Goal: Information Seeking & Learning: Check status

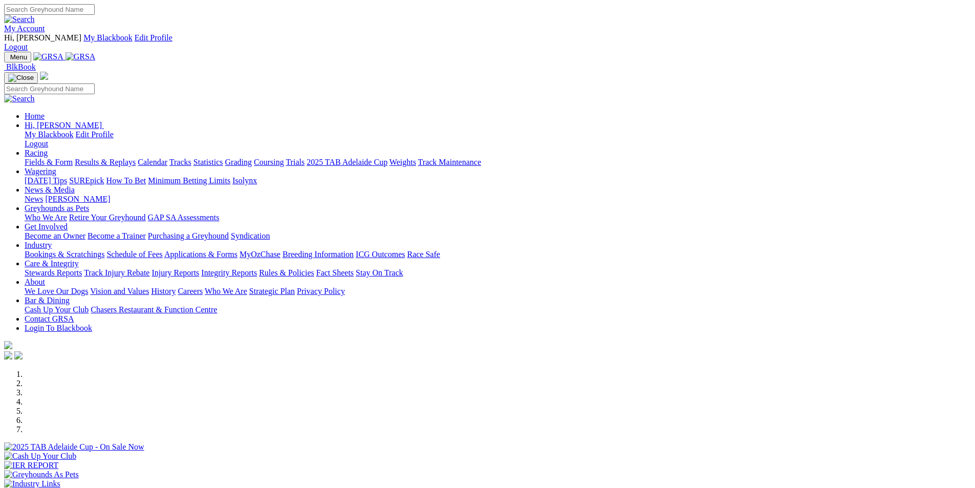
click at [136, 158] on link "Results & Replays" at bounding box center [105, 162] width 61 height 9
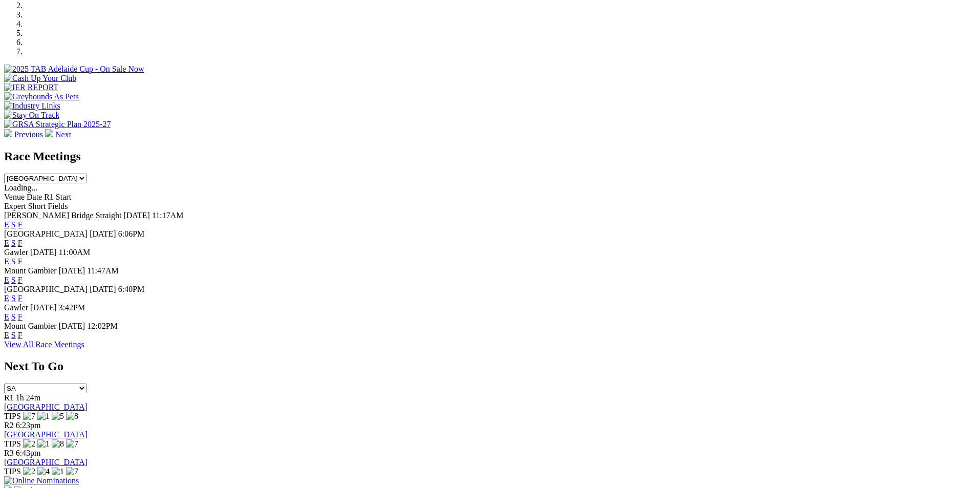
scroll to position [421, 0]
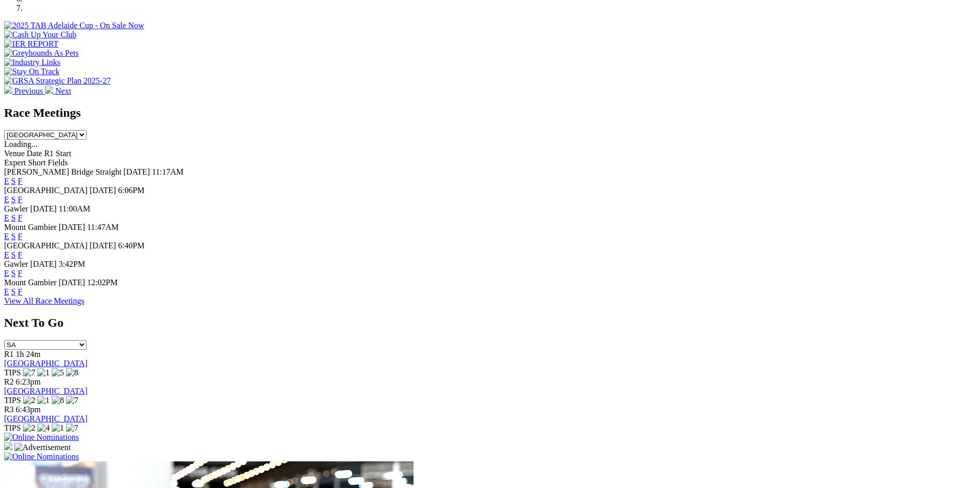
click at [23, 214] on link "F" at bounding box center [20, 218] width 5 height 9
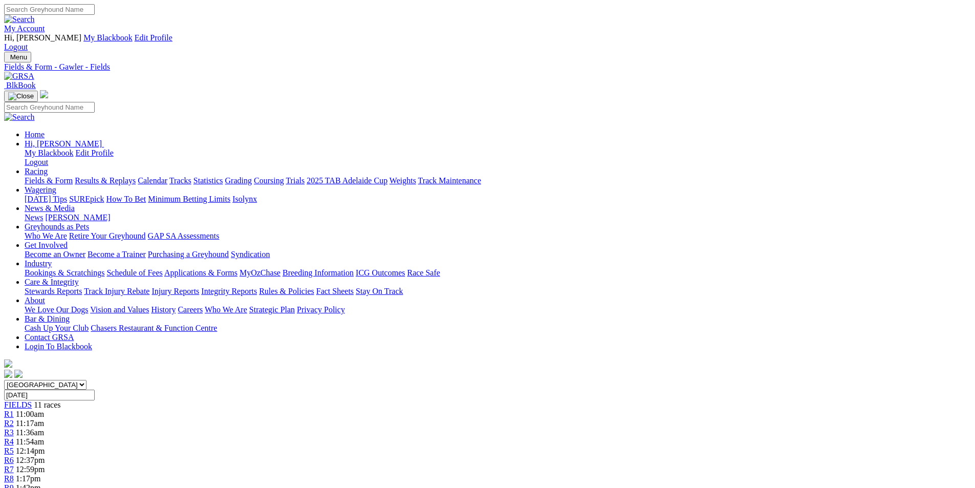
click at [388, 176] on link "2025 TAB Adelaide Cup" at bounding box center [347, 180] width 81 height 9
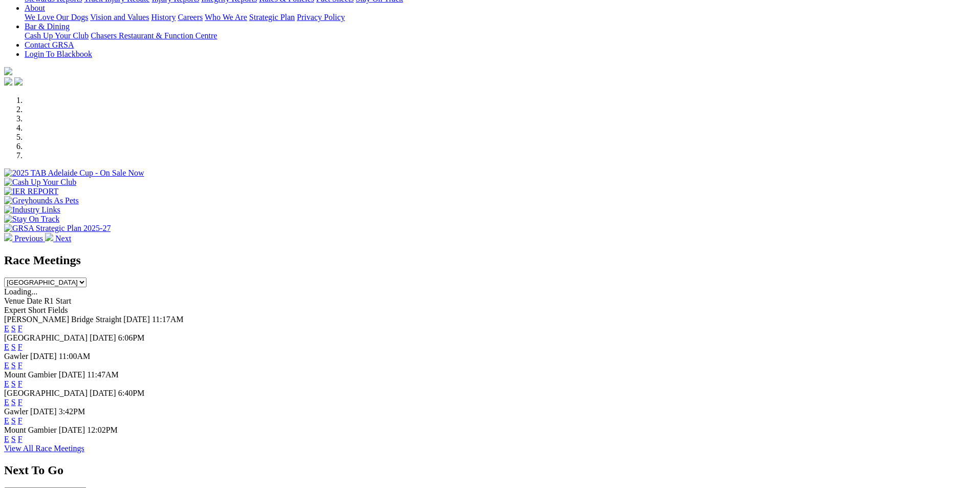
scroll to position [280, 0]
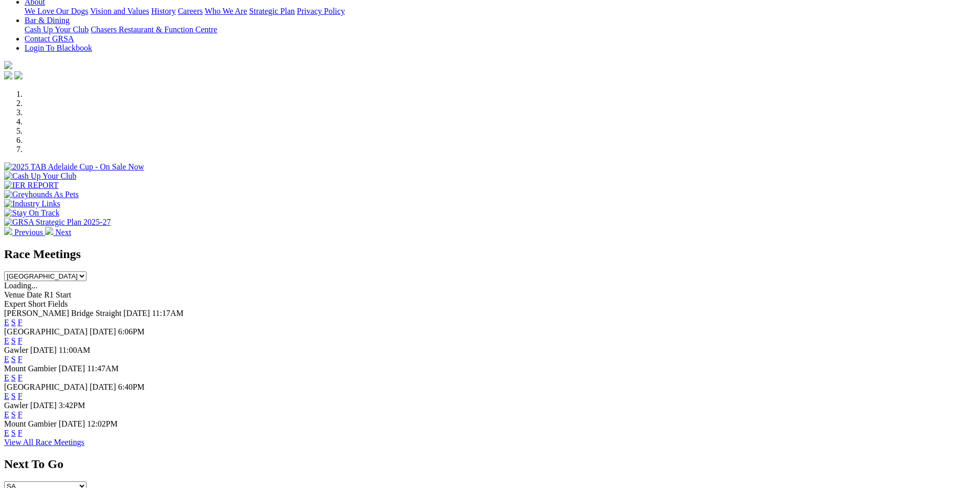
click at [23, 355] on link "F" at bounding box center [20, 359] width 5 height 9
